Goal: Information Seeking & Learning: Understand process/instructions

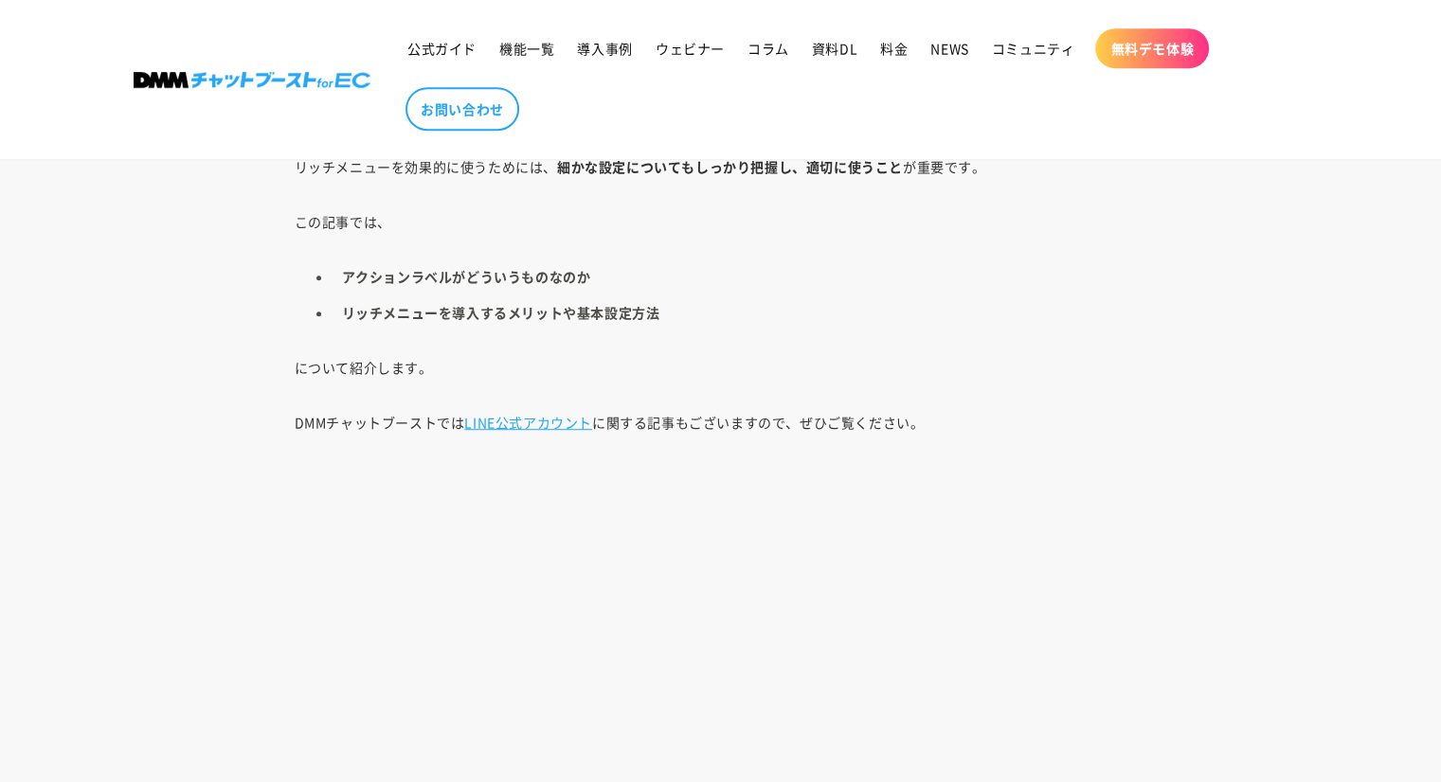
scroll to position [1209, 0]
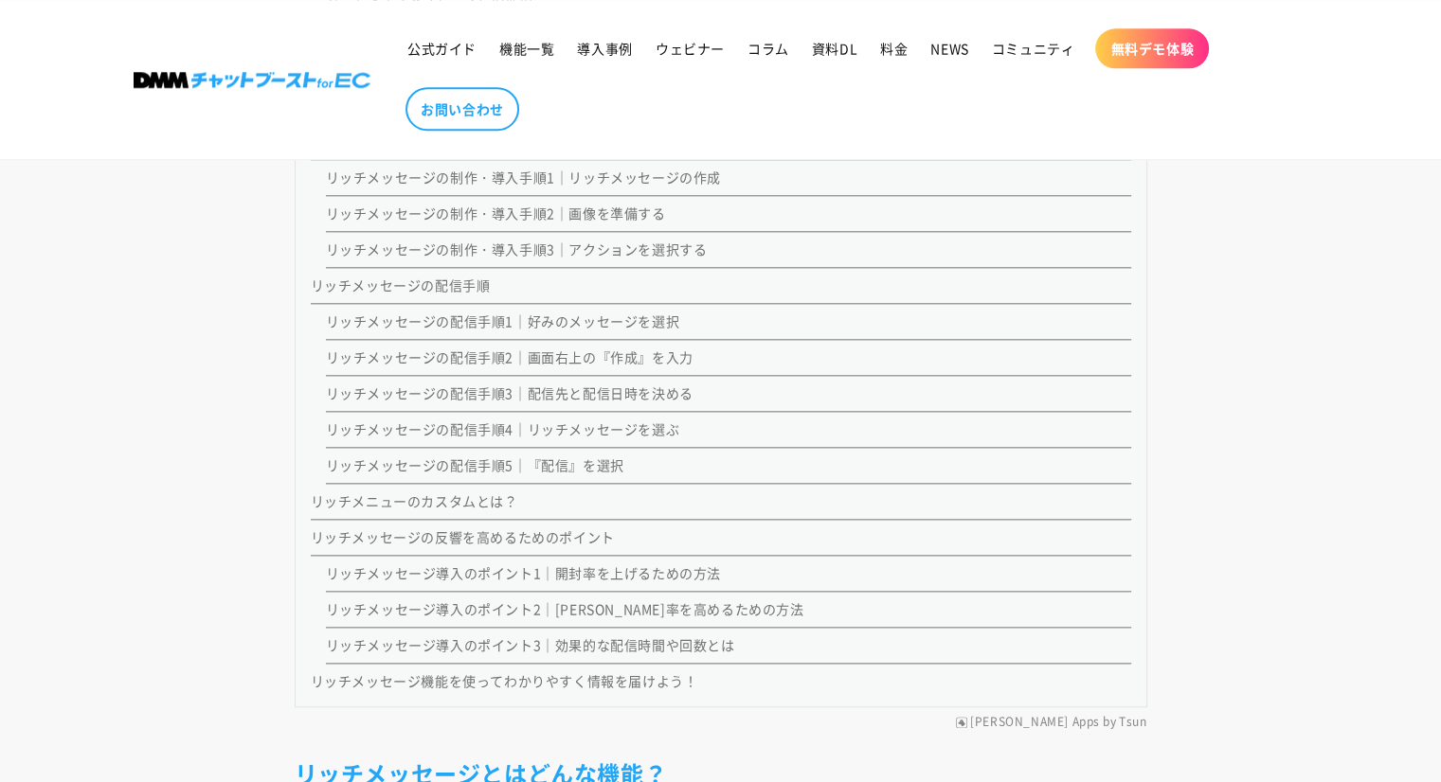
scroll to position [2105, 0]
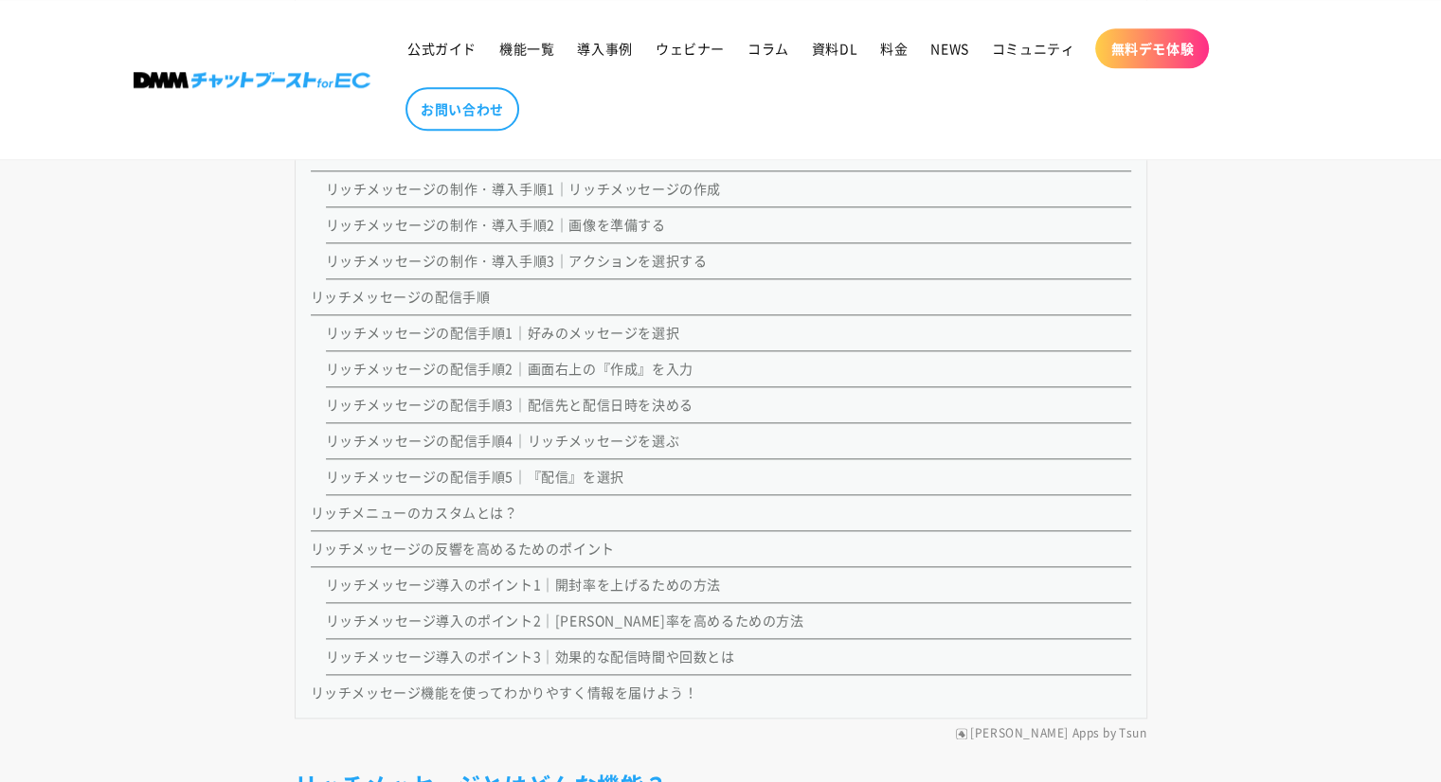
click at [544, 438] on link "リッチメッセージの配信手順4｜リッチメッセージを選ぶ" at bounding box center [503, 440] width 354 height 19
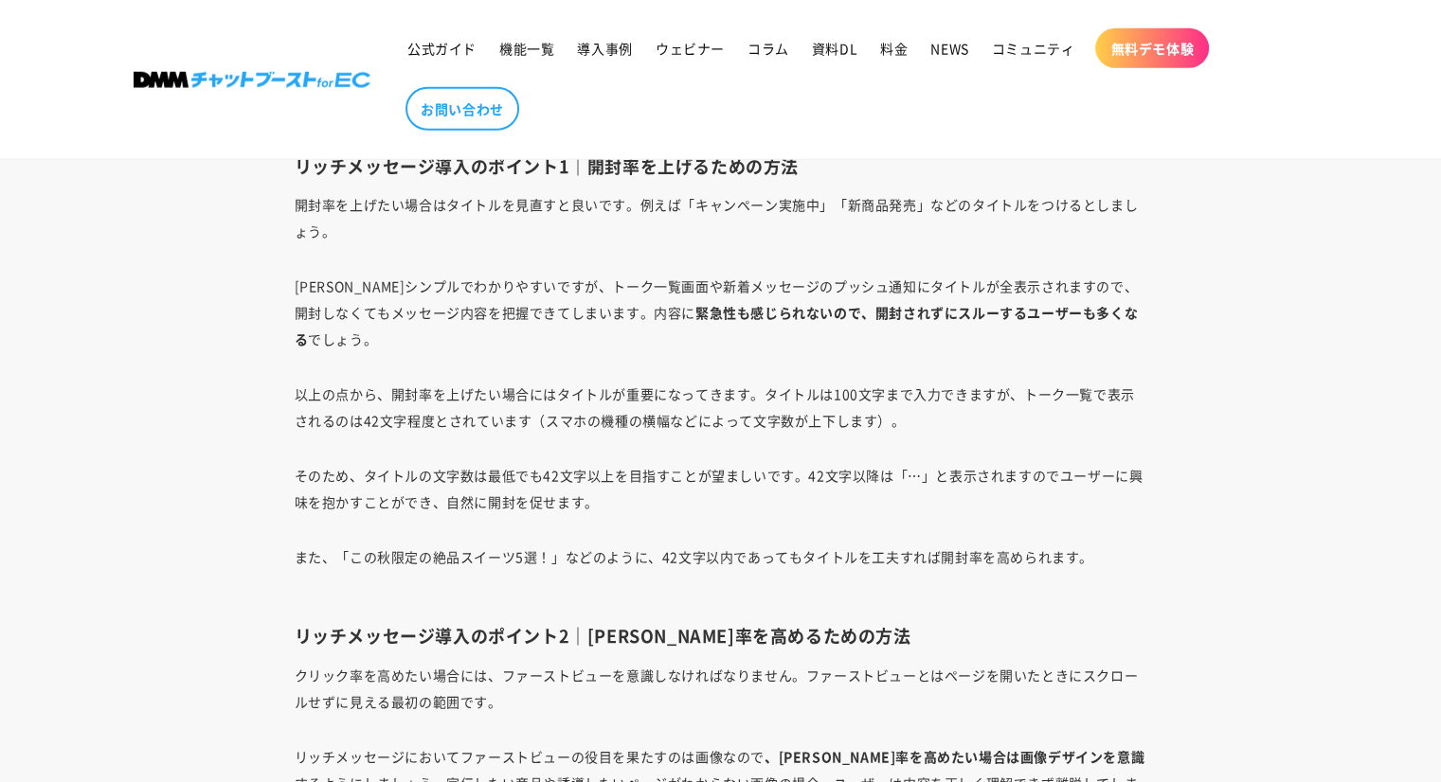
scroll to position [19650, 0]
